Goal: Navigation & Orientation: Go to known website

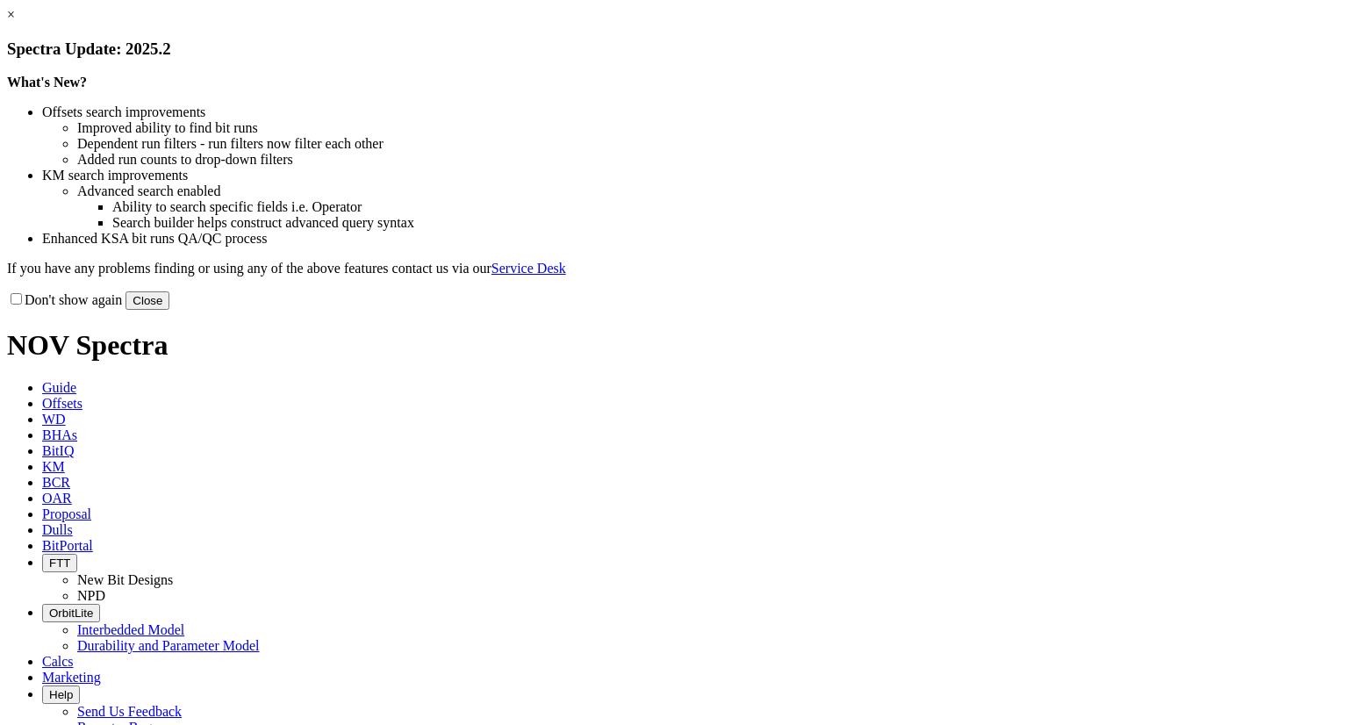
click at [15, 22] on link "×" at bounding box center [11, 14] width 8 height 15
